Goal: Task Accomplishment & Management: Complete application form

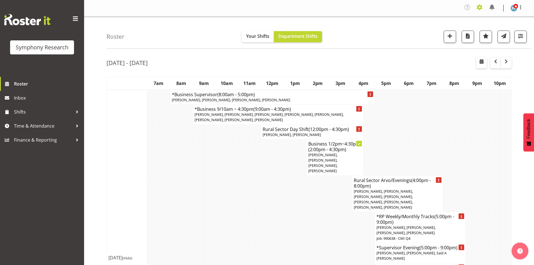
click at [478, 8] on span at bounding box center [480, 7] width 9 height 9
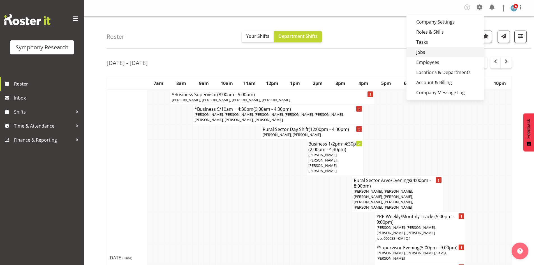
click at [427, 48] on link "Jobs" at bounding box center [446, 52] width 78 height 10
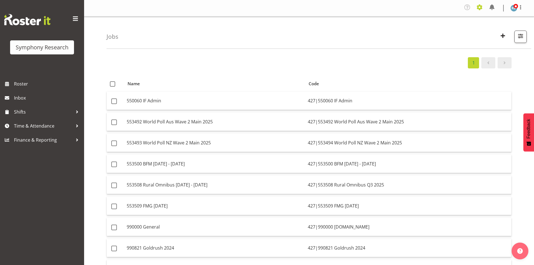
click at [479, 8] on span at bounding box center [480, 7] width 9 height 9
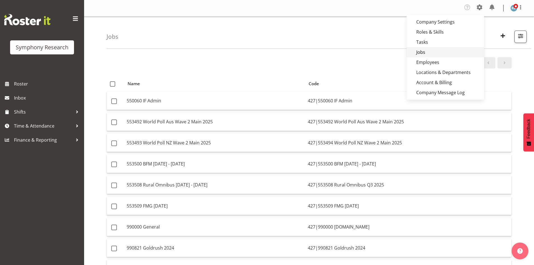
click at [430, 51] on link "Jobs" at bounding box center [446, 52] width 78 height 10
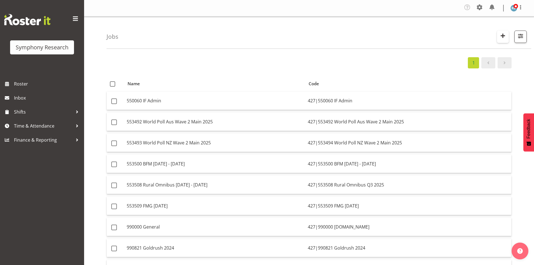
click at [502, 36] on span "button" at bounding box center [503, 35] width 7 height 7
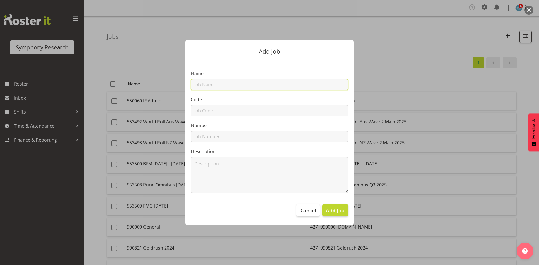
drag, startPoint x: 205, startPoint y: 88, endPoint x: 211, endPoint y: 95, distance: 9.2
click at [205, 88] on input "text" at bounding box center [269, 84] width 157 height 11
click at [304, 206] on button "Cancel" at bounding box center [307, 210] width 23 height 12
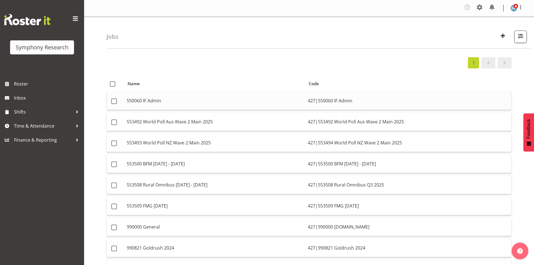
click at [253, 103] on td "550060 IF Admin" at bounding box center [215, 101] width 181 height 18
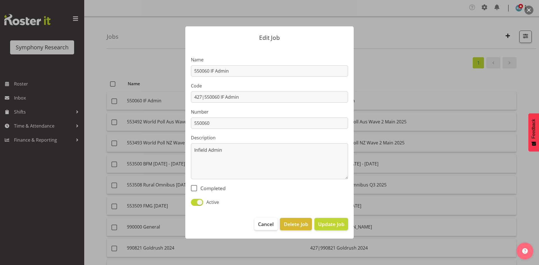
click at [424, 93] on div at bounding box center [269, 132] width 539 height 265
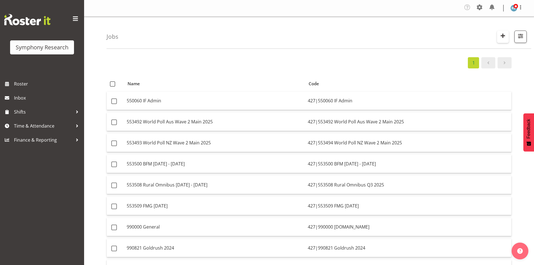
click at [506, 37] on span "button" at bounding box center [503, 35] width 7 height 7
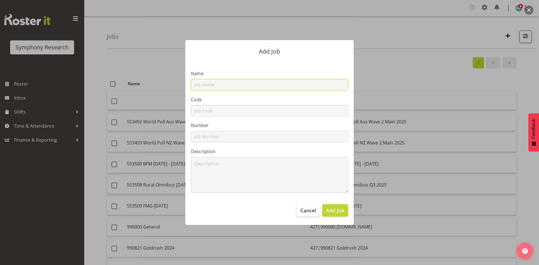
click at [220, 89] on input "text" at bounding box center [269, 84] width 157 height 11
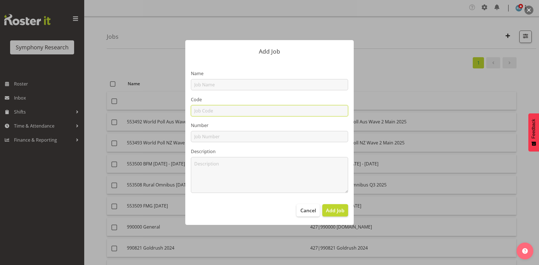
click at [199, 108] on input "text" at bounding box center [269, 110] width 157 height 11
click at [298, 138] on input "text" at bounding box center [269, 136] width 157 height 11
click at [220, 171] on textarea at bounding box center [269, 175] width 157 height 36
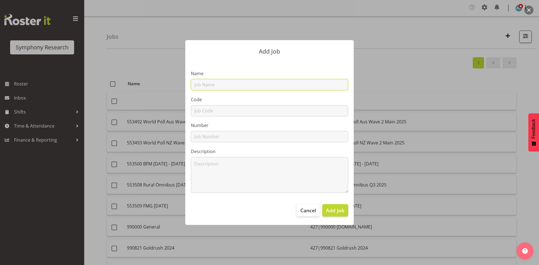
click at [208, 88] on input "text" at bounding box center [269, 84] width 157 height 11
paste input "553506 Rural sector"
click at [225, 84] on input "553506 Rural sector" at bounding box center [269, 84] width 157 height 11
type input "553506 Rural Sector"
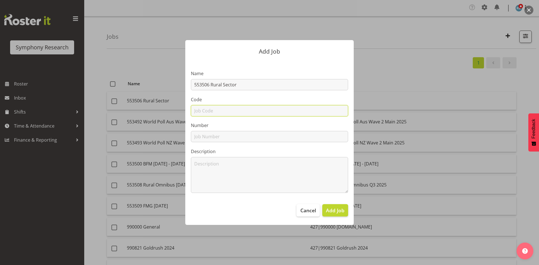
click at [219, 109] on input "text" at bounding box center [269, 110] width 157 height 11
paste input "553506 Rural Sector"
type input "553506 Rural Sector"
click at [201, 136] on input "text" at bounding box center [269, 136] width 157 height 11
paste input "553506 Rural Sector"
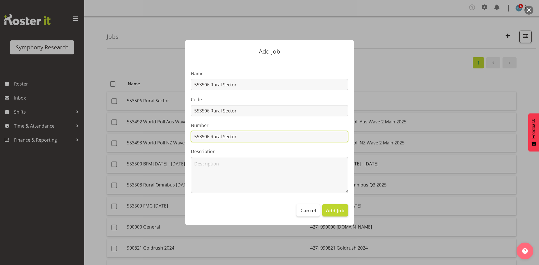
type input "553506 Rural Sector"
click at [203, 167] on textarea at bounding box center [269, 175] width 157 height 36
paste textarea "553506 Rural Sector"
type textarea "553506 Rural Sector"
drag, startPoint x: 210, startPoint y: 133, endPoint x: 285, endPoint y: 143, distance: 75.7
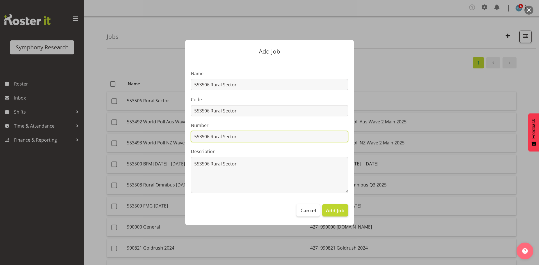
click at [285, 144] on section "Name 553506 Rural Sector Code 553506 Rural Sector Number 553506 Rural Sector De…" at bounding box center [269, 129] width 168 height 139
type input "553506"
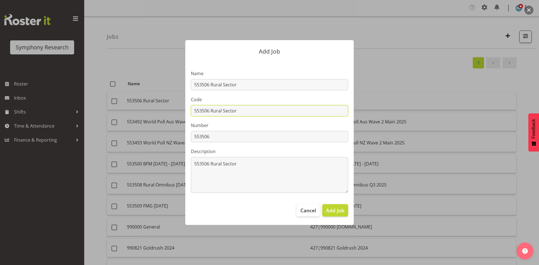
click at [194, 110] on input "553506 Rural Sector" at bounding box center [269, 110] width 157 height 11
type input "427|553506 Rural Sector"
click at [338, 210] on span "Add Job" at bounding box center [335, 210] width 19 height 7
